Goal: Navigation & Orientation: Find specific page/section

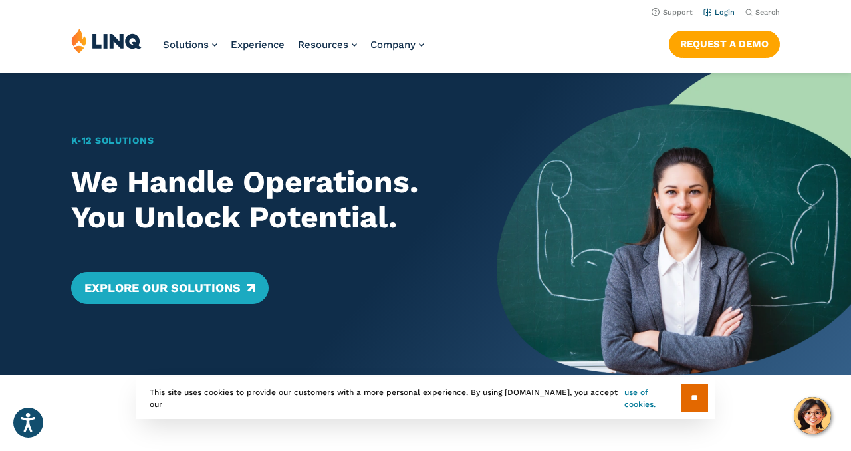
click at [727, 14] on link "Login" at bounding box center [718, 12] width 31 height 9
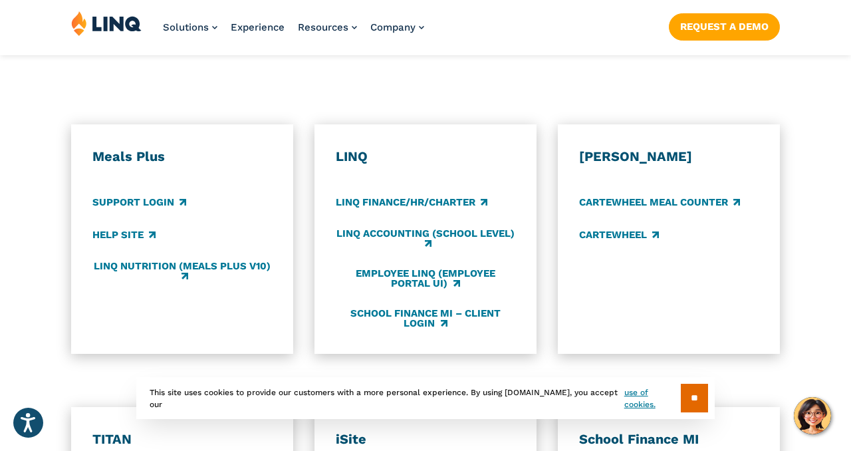
scroll to position [711, 0]
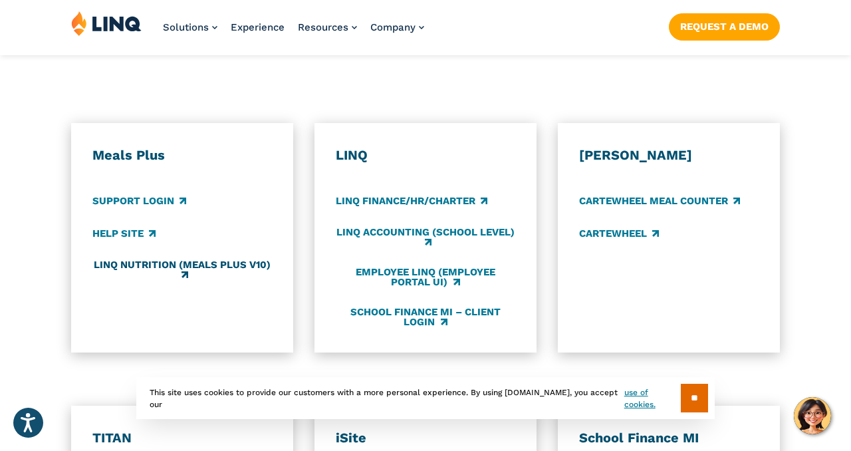
click at [162, 259] on link "LINQ Nutrition (Meals Plus v10)" at bounding box center [181, 270] width 179 height 22
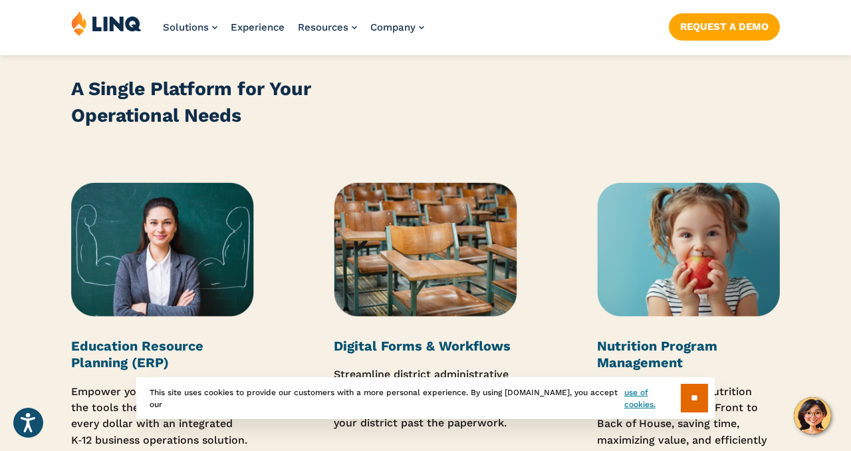
scroll to position [1565, 0]
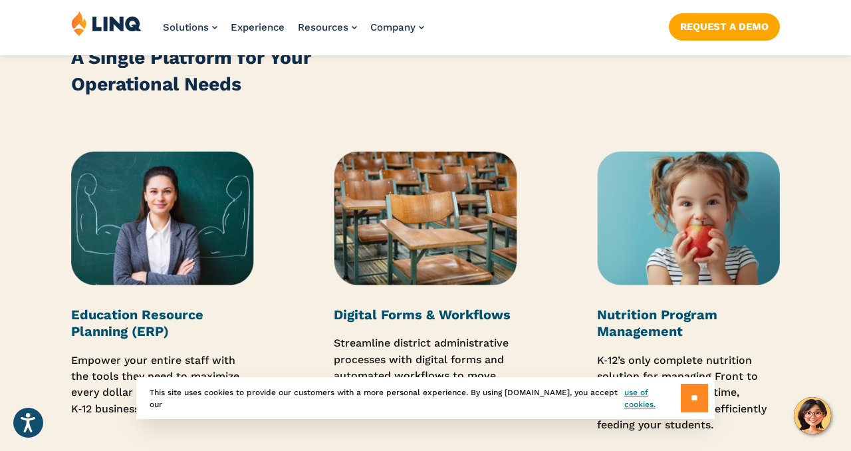
click at [691, 400] on input "**" at bounding box center [694, 398] width 27 height 29
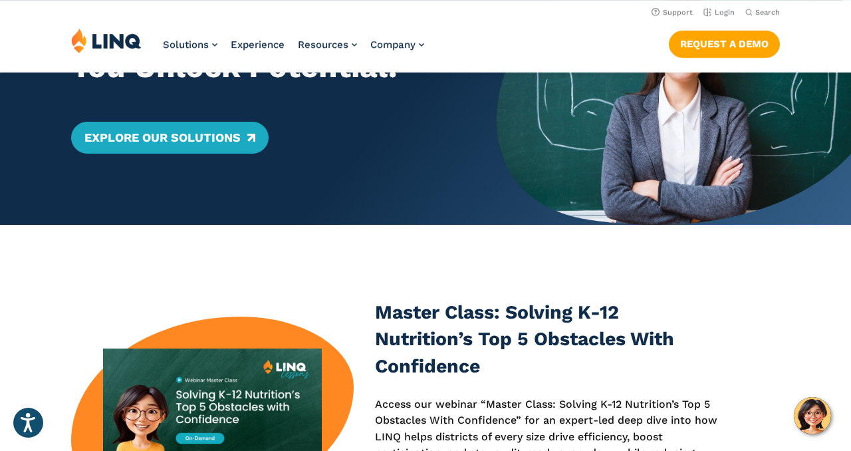
scroll to position [0, 0]
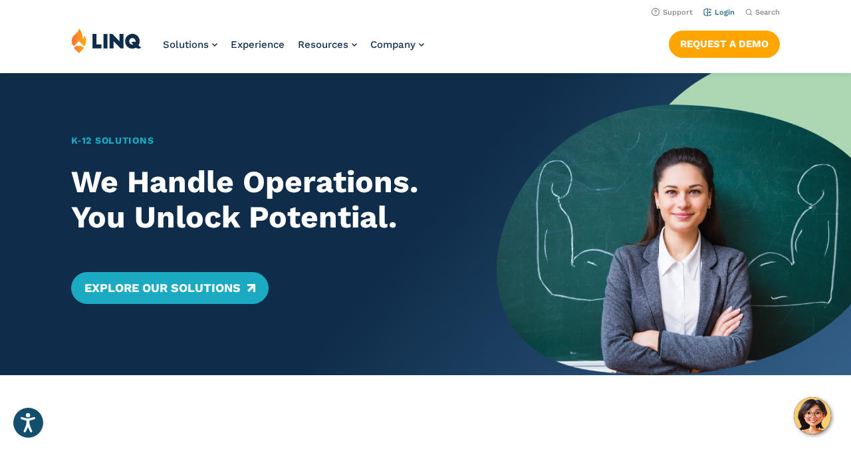
click at [725, 11] on link "Login" at bounding box center [718, 12] width 31 height 9
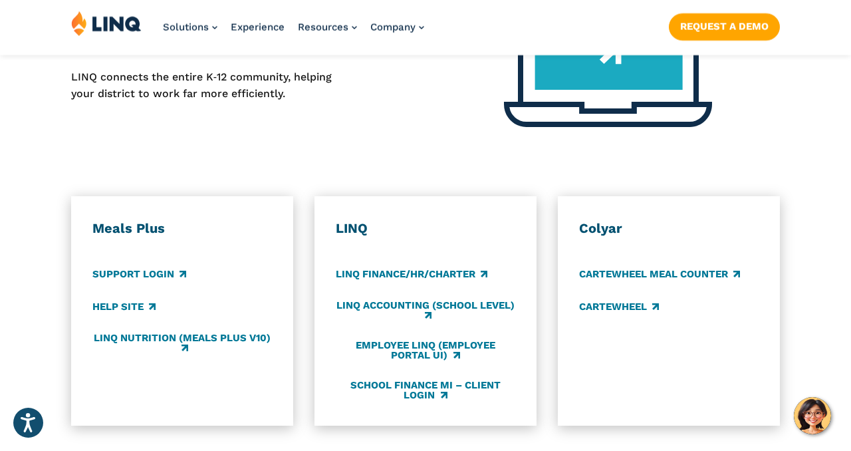
scroll to position [654, 0]
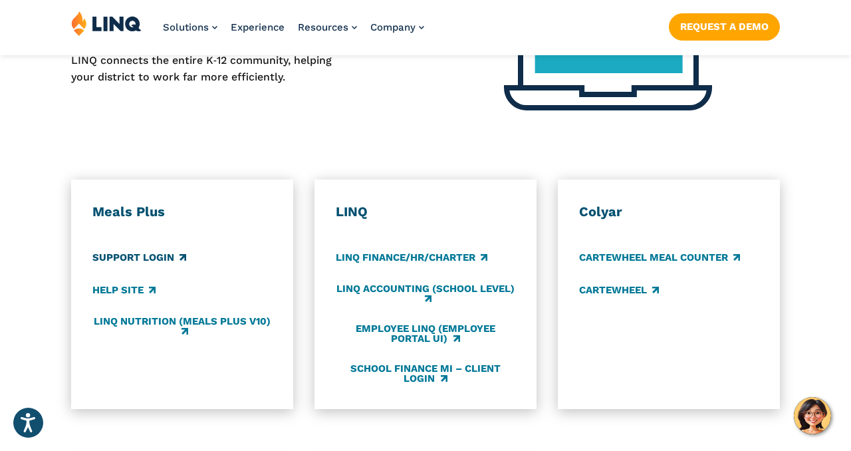
click at [146, 251] on link "Support Login" at bounding box center [139, 258] width 94 height 15
